Goal: Use online tool/utility: Utilize a website feature to perform a specific function

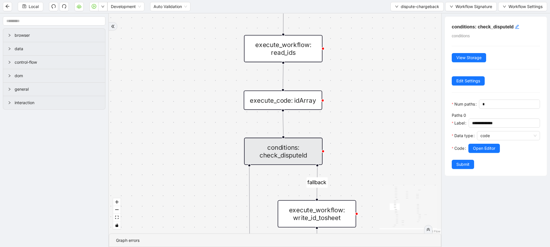
click at [420, 5] on span "dispute-chargeback" at bounding box center [420, 6] width 38 height 6
click at [407, 19] on span "Select" at bounding box center [417, 18] width 44 height 6
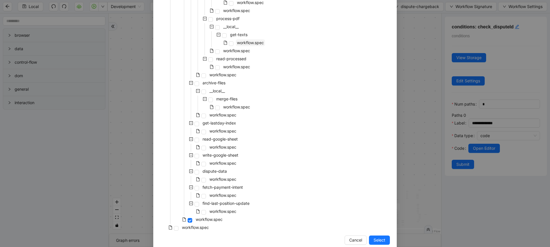
scroll to position [529, 0]
click at [349, 237] on span "Cancel" at bounding box center [355, 237] width 13 height 6
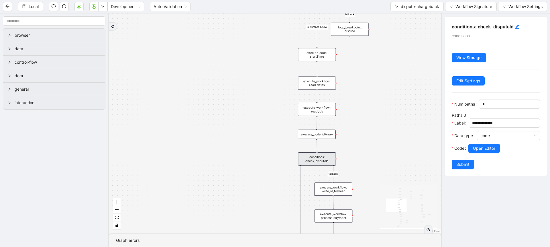
drag, startPoint x: 380, startPoint y: 201, endPoint x: 345, endPoint y: 11, distance: 193.1
click at [345, 11] on section "Local Development Auto Validation dispute-chargeback Workflow Signature Workflo…" at bounding box center [275, 123] width 550 height 247
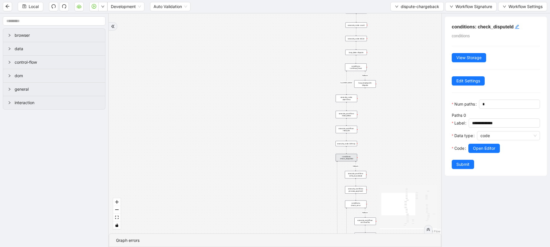
drag, startPoint x: 385, startPoint y: 156, endPoint x: 324, endPoint y: 56, distance: 116.7
click at [324, 56] on div "loopFrom fallback already_listed is_number_below fallback fallback is_cancellat…" at bounding box center [275, 123] width 332 height 220
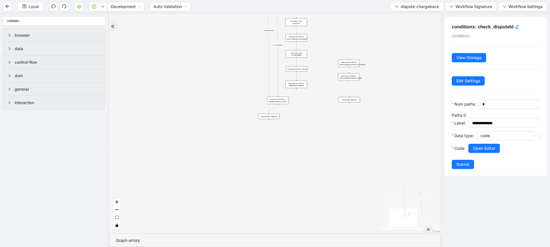
drag, startPoint x: 345, startPoint y: 135, endPoint x: 337, endPoint y: 21, distance: 114.6
click at [337, 21] on div "loopFrom fallback already_listed is_number_below fallback fallback is_cancellat…" at bounding box center [275, 123] width 332 height 220
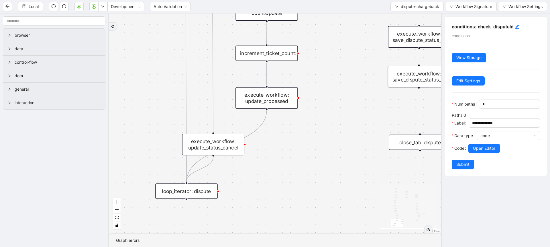
click at [274, 92] on div "execute_workflow: update_processed" at bounding box center [267, 97] width 62 height 21
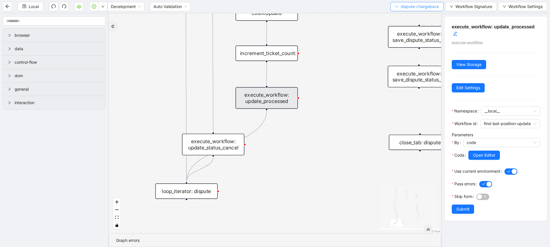
click at [409, 10] on button "dispute-chargeback" at bounding box center [417, 6] width 53 height 9
click at [406, 17] on span "Select" at bounding box center [417, 18] width 44 height 6
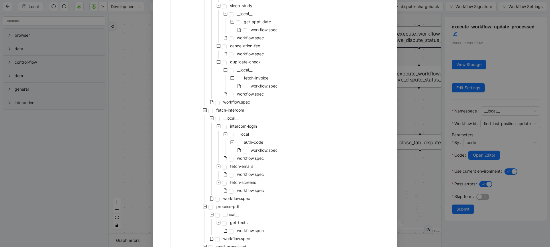
scroll to position [536, 0]
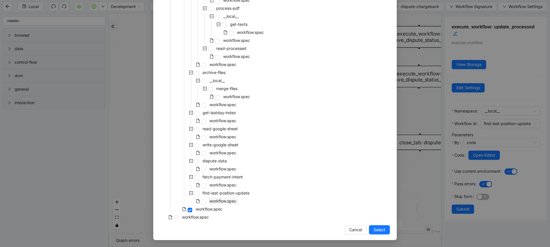
click at [228, 203] on span "workflow.spec" at bounding box center [223, 200] width 27 height 5
click at [370, 225] on button "Select" at bounding box center [379, 229] width 21 height 9
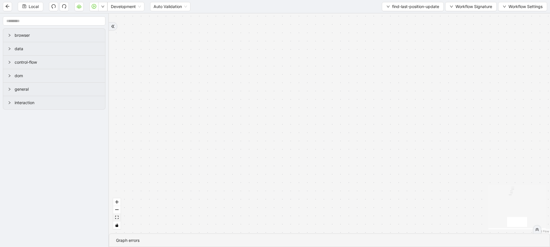
click at [116, 216] on icon "fit view" at bounding box center [116, 217] width 3 height 3
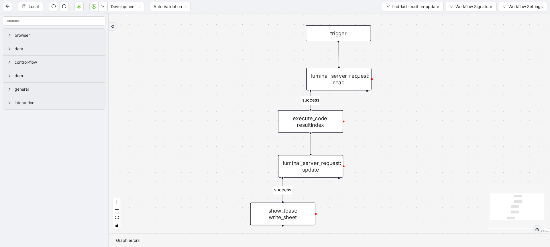
drag, startPoint x: 214, startPoint y: 151, endPoint x: 184, endPoint y: 150, distance: 29.8
click at [184, 150] on div "success success trigger luminai_server_request: read show_toast: write_sheet lu…" at bounding box center [329, 123] width 441 height 220
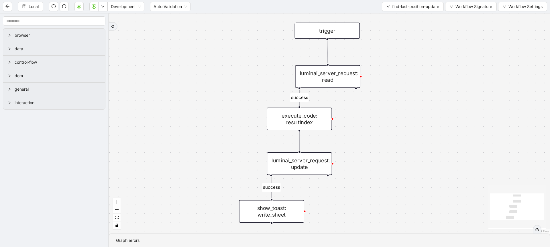
click at [306, 126] on div "execute_code: resultIndex" at bounding box center [299, 118] width 65 height 23
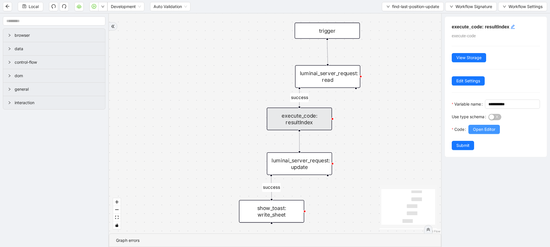
click at [477, 132] on span "Open Editor" at bounding box center [484, 129] width 22 height 6
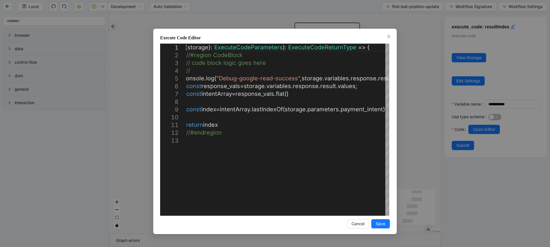
click at [411, 137] on div "**********" at bounding box center [275, 123] width 550 height 247
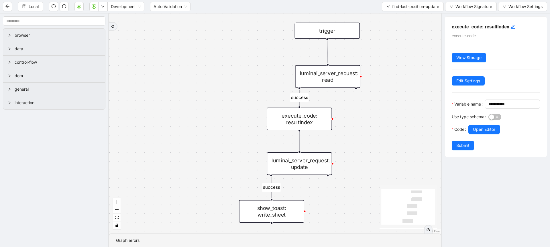
click at [315, 168] on div "luminai_server_request: update" at bounding box center [299, 163] width 65 height 23
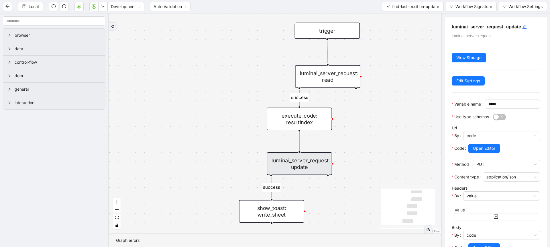
click at [478, 160] on div at bounding box center [505, 156] width 72 height 7
click at [481, 151] on span "Open Editor" at bounding box center [484, 148] width 22 height 6
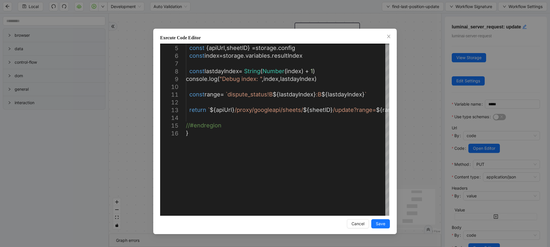
click at [412, 134] on div "**********" at bounding box center [275, 123] width 550 height 247
